Goal: Navigation & Orientation: Go to known website

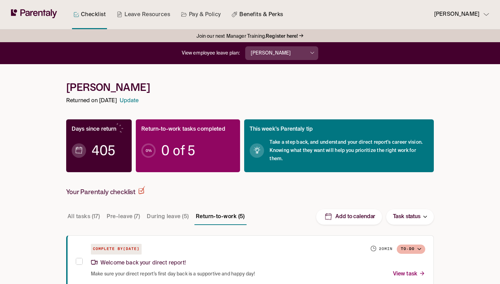
click at [250, 15] on link "Benefits & Perks" at bounding box center [257, 14] width 54 height 29
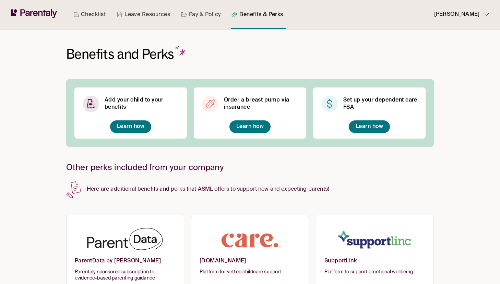
click at [474, 14] on p "Sara Ophoff" at bounding box center [456, 14] width 45 height 9
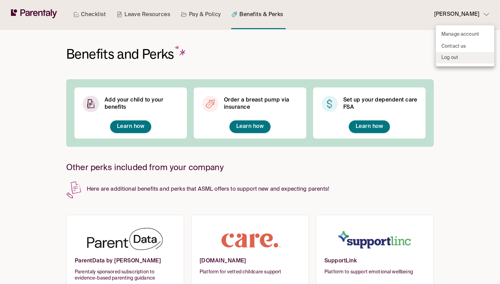
click at [462, 56] on li "Log out" at bounding box center [465, 57] width 58 height 11
